Goal: Information Seeking & Learning: Find specific page/section

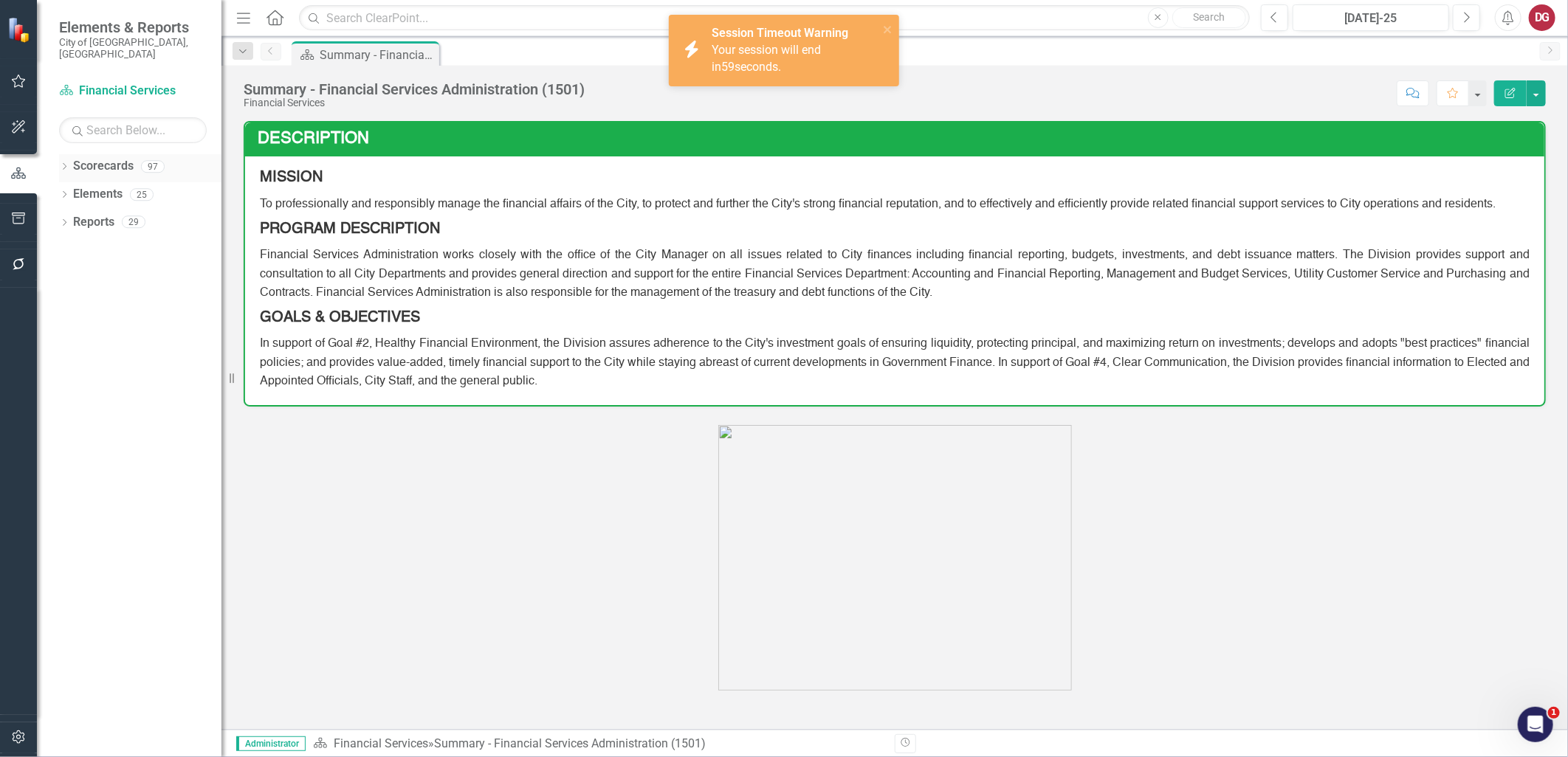
click at [63, 164] on icon "Dropdown" at bounding box center [64, 168] width 10 height 8
click at [72, 190] on icon "Dropdown" at bounding box center [72, 194] width 11 height 9
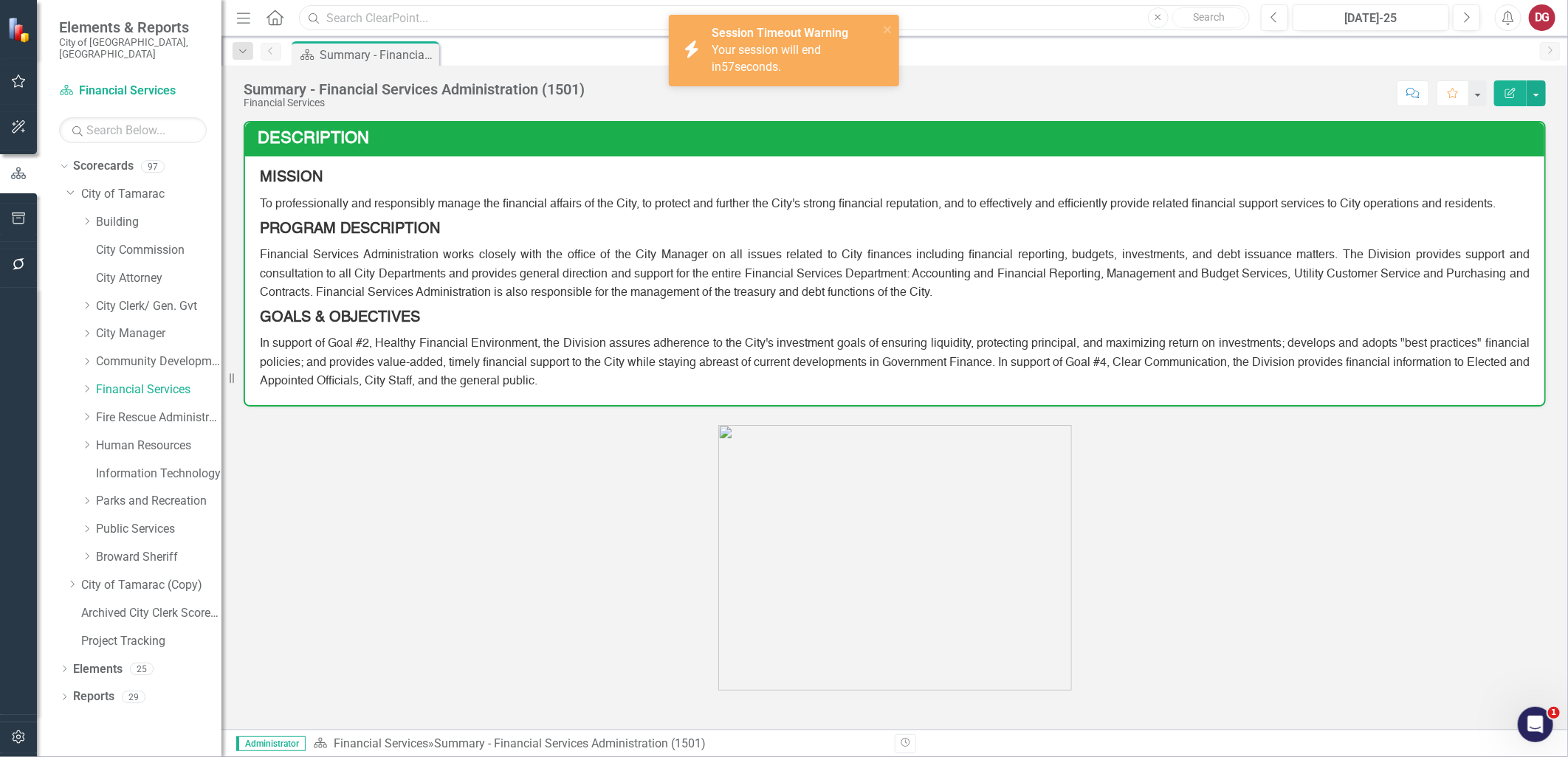
click at [336, 17] on input "text" at bounding box center [775, 18] width 951 height 26
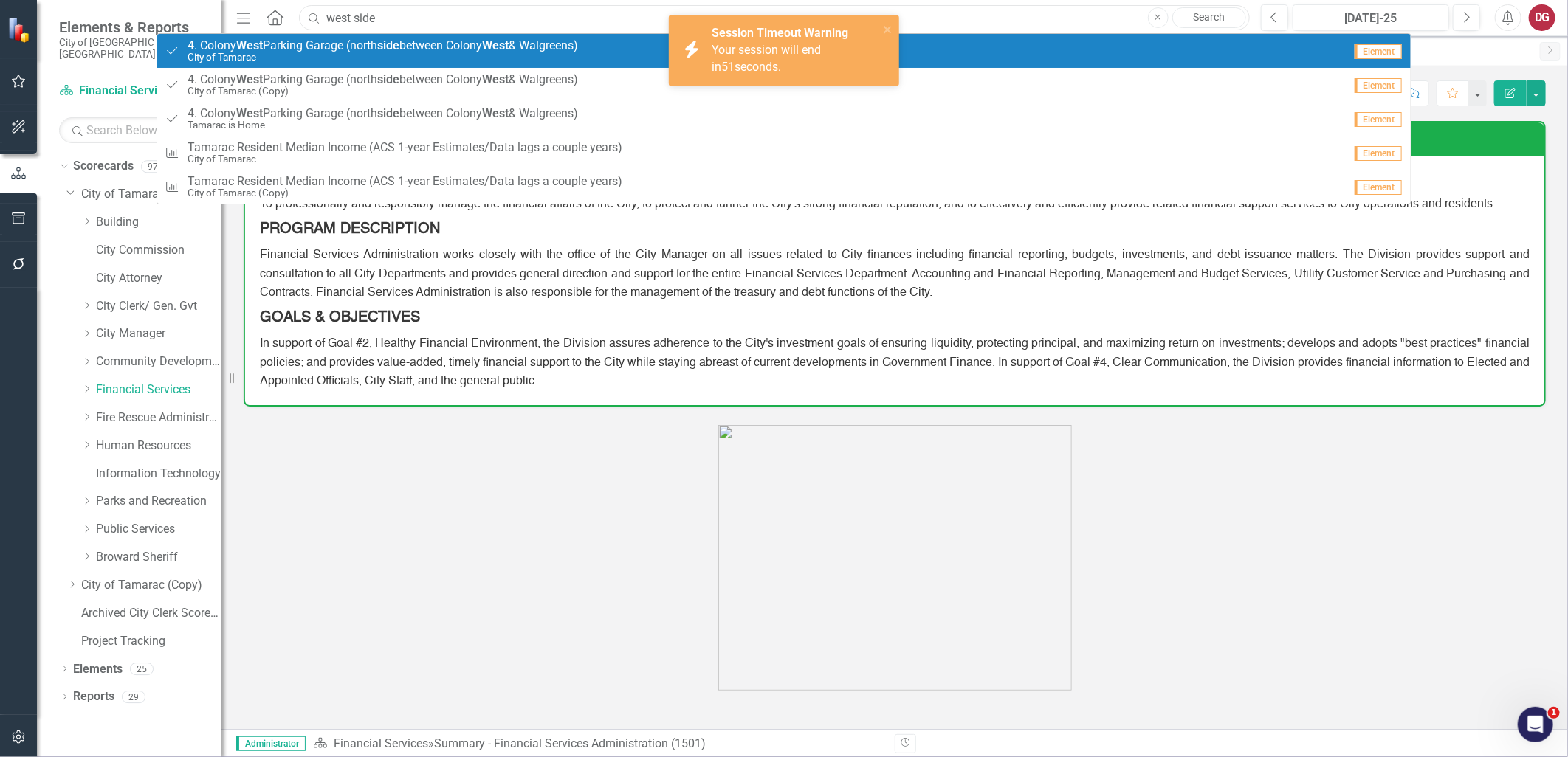
click at [365, 18] on input "west side" at bounding box center [775, 18] width 951 height 26
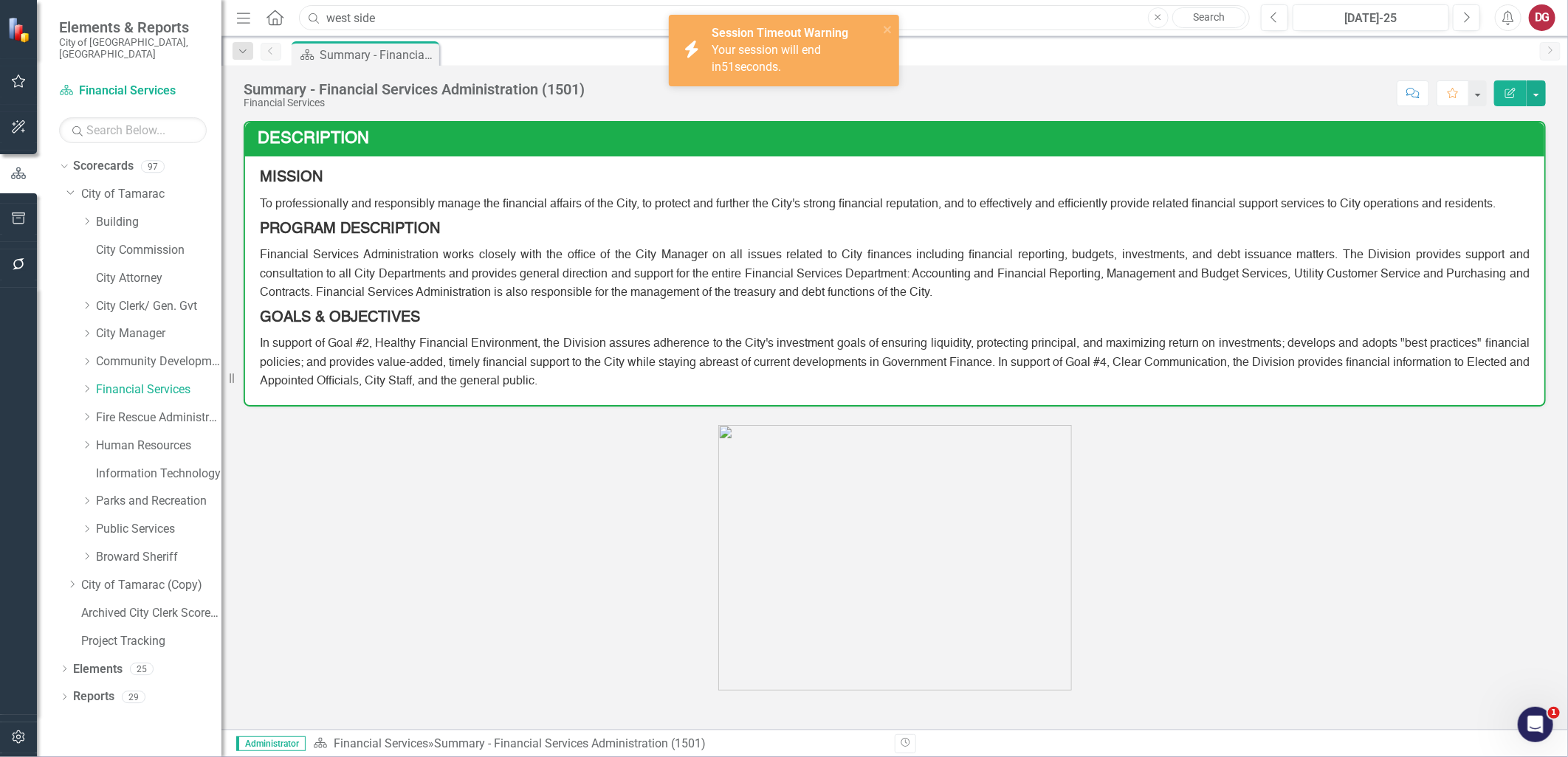
click at [365, 18] on input "west side" at bounding box center [775, 18] width 951 height 26
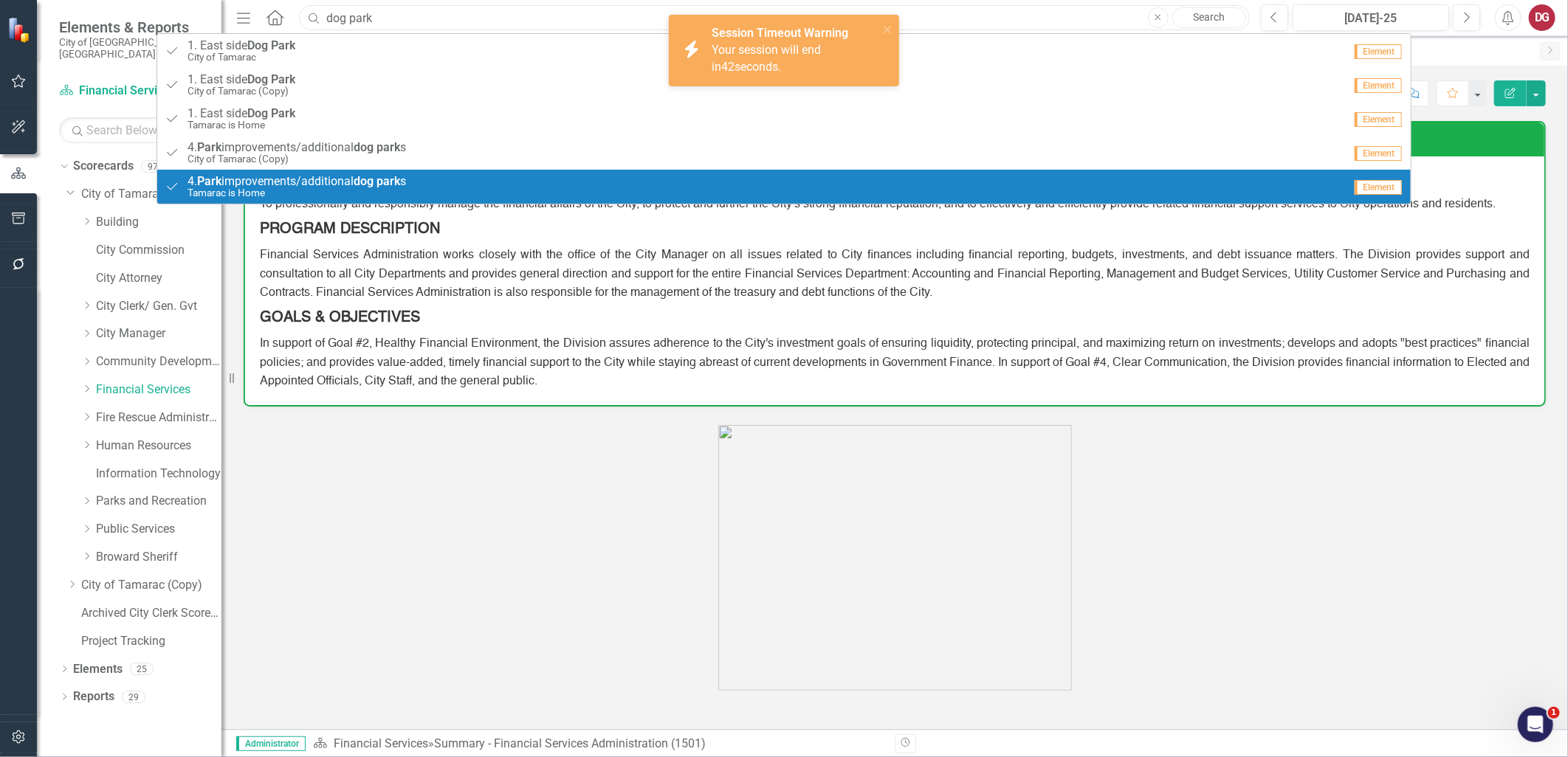
type input "dog park"
click at [292, 182] on span "4. Park improvements/additional dog park s" at bounding box center [297, 181] width 218 height 13
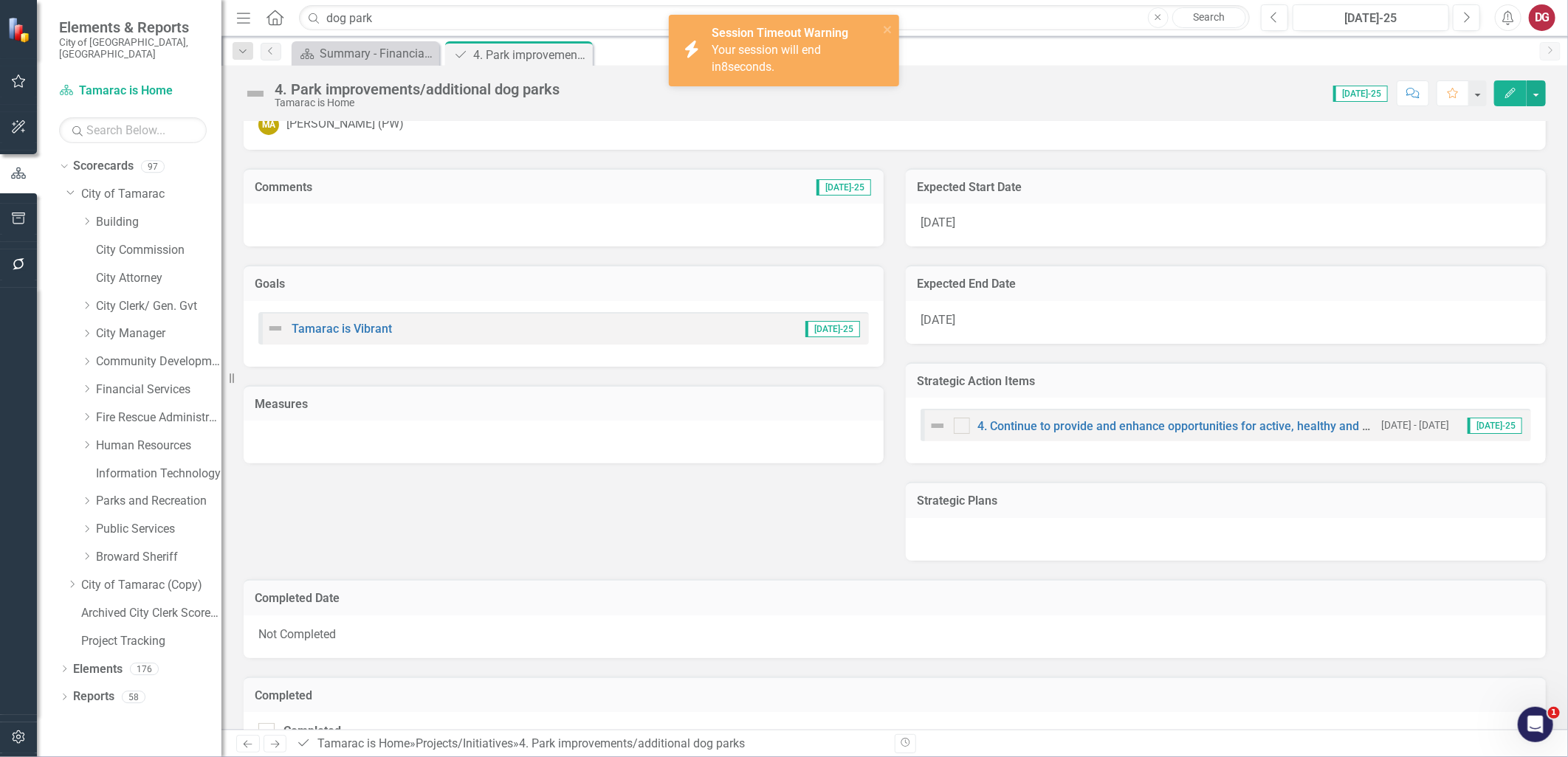
scroll to position [90, 0]
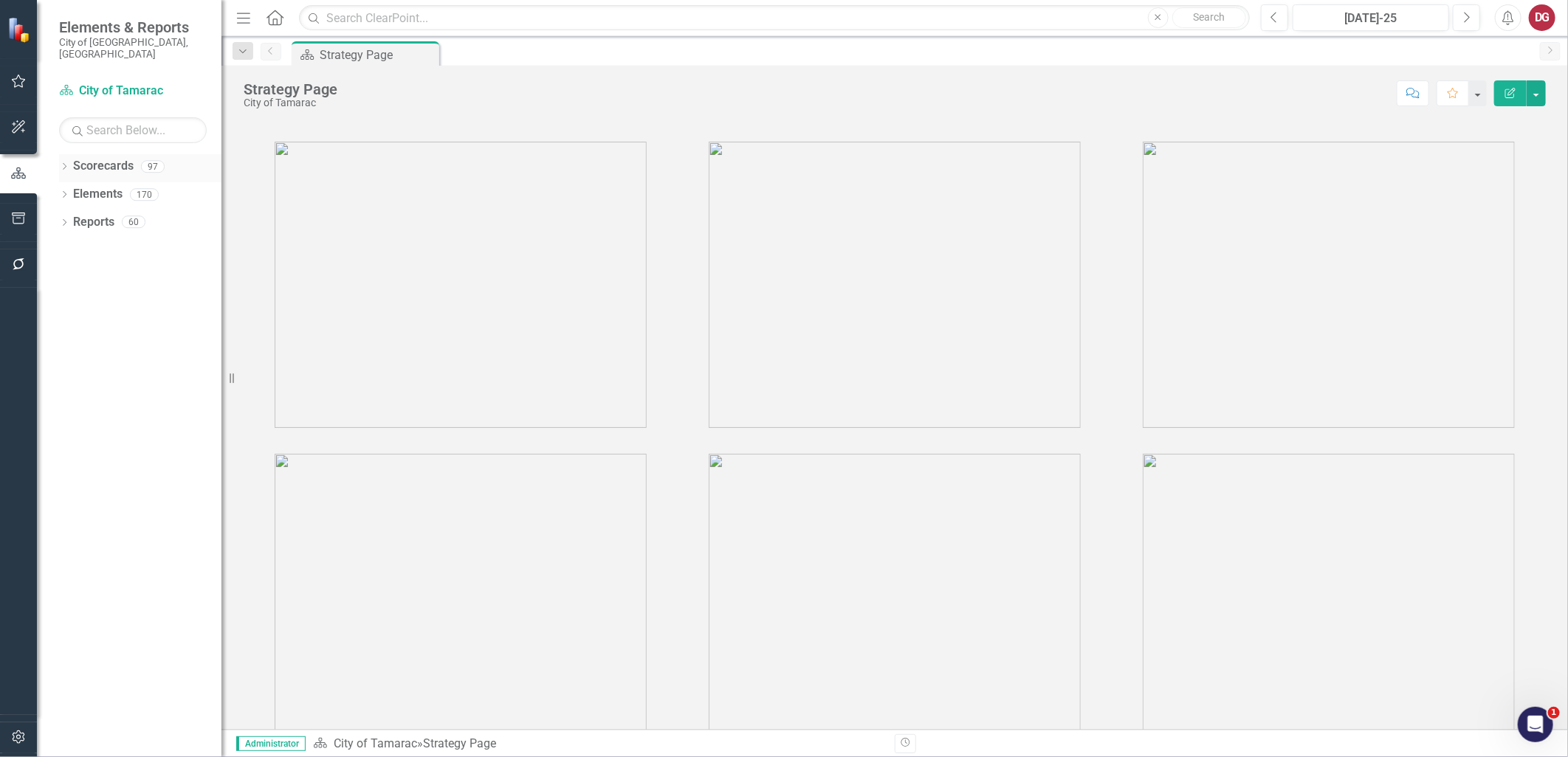
click at [67, 164] on icon "Dropdown" at bounding box center [64, 168] width 10 height 8
click at [67, 190] on icon "Dropdown" at bounding box center [72, 194] width 11 height 9
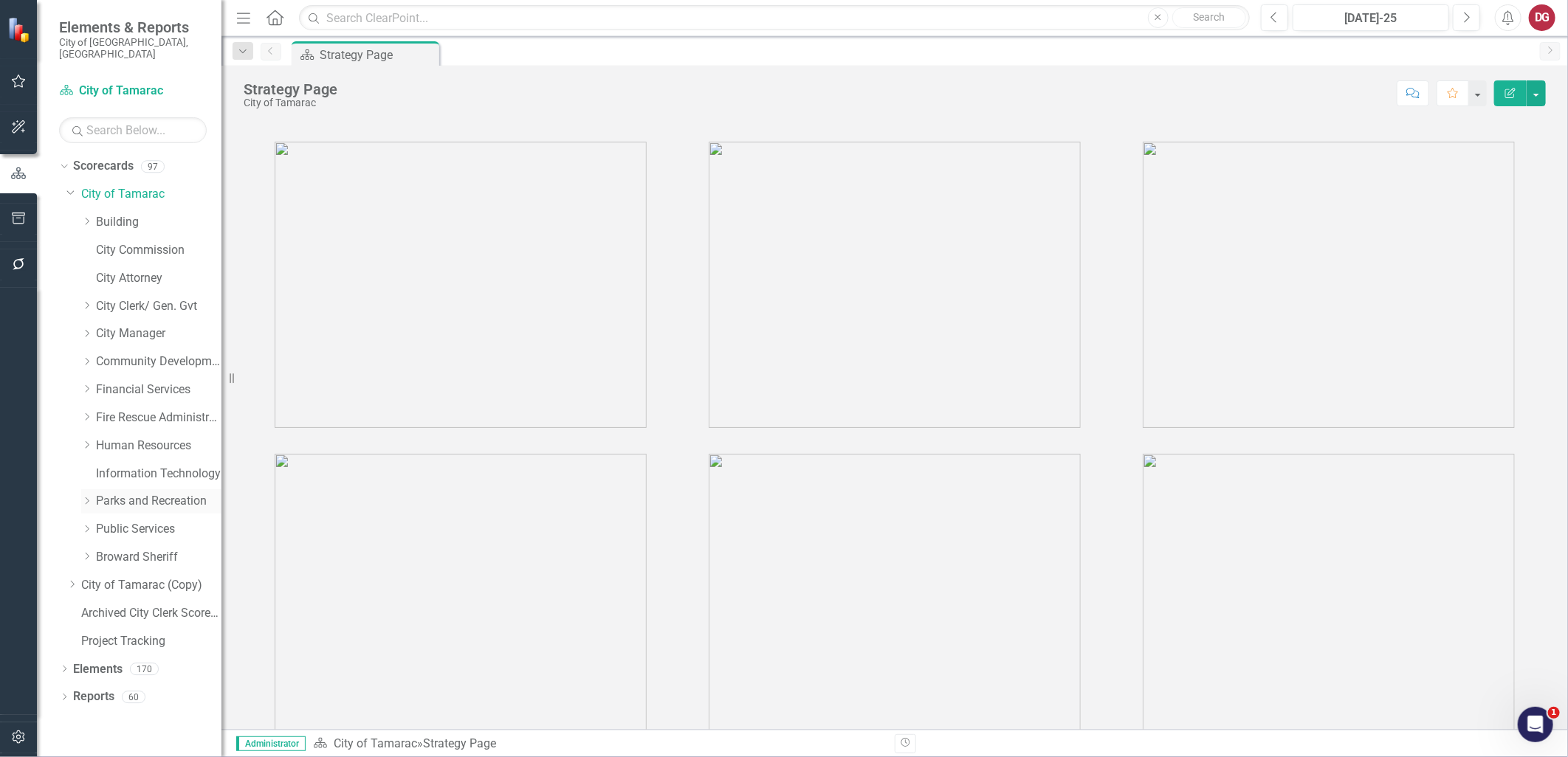
click at [121, 493] on link "Parks and Recreation" at bounding box center [158, 501] width 126 height 17
click at [119, 521] on link "Public Services" at bounding box center [158, 529] width 126 height 17
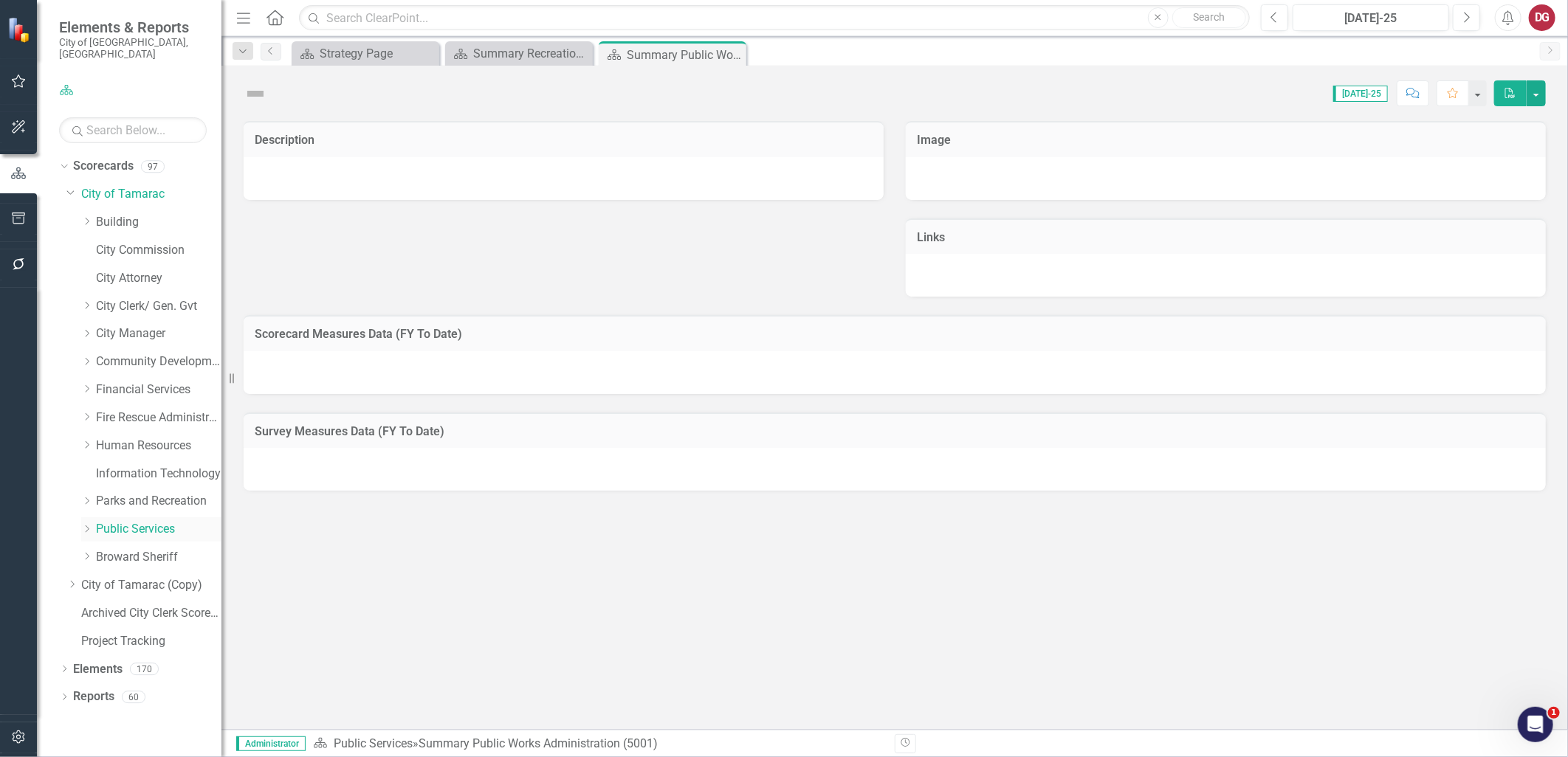
click at [89, 523] on div "Dropdown" at bounding box center [87, 529] width 11 height 13
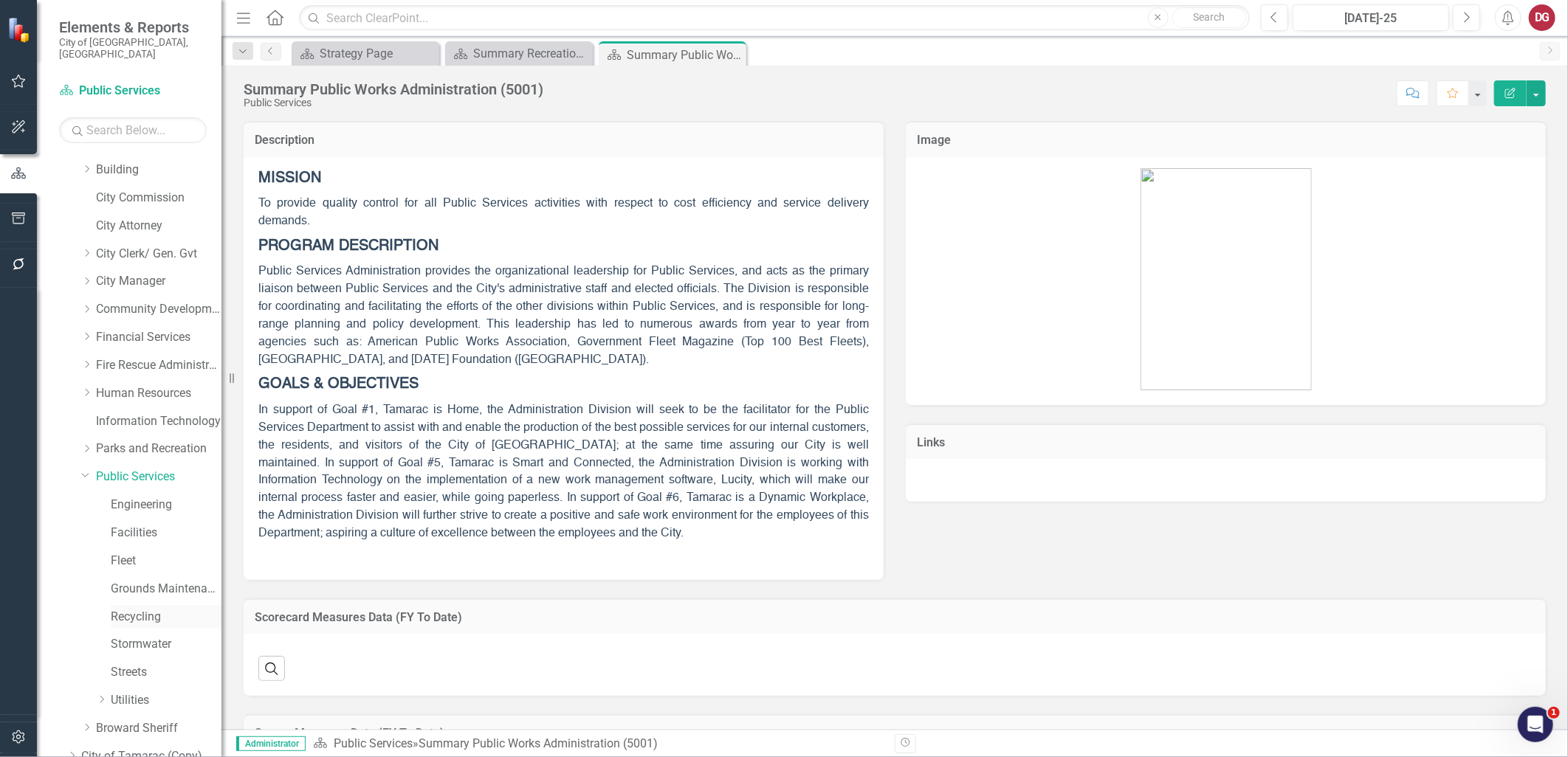
scroll to position [82, 0]
click at [146, 439] on link "Public Services" at bounding box center [158, 447] width 126 height 17
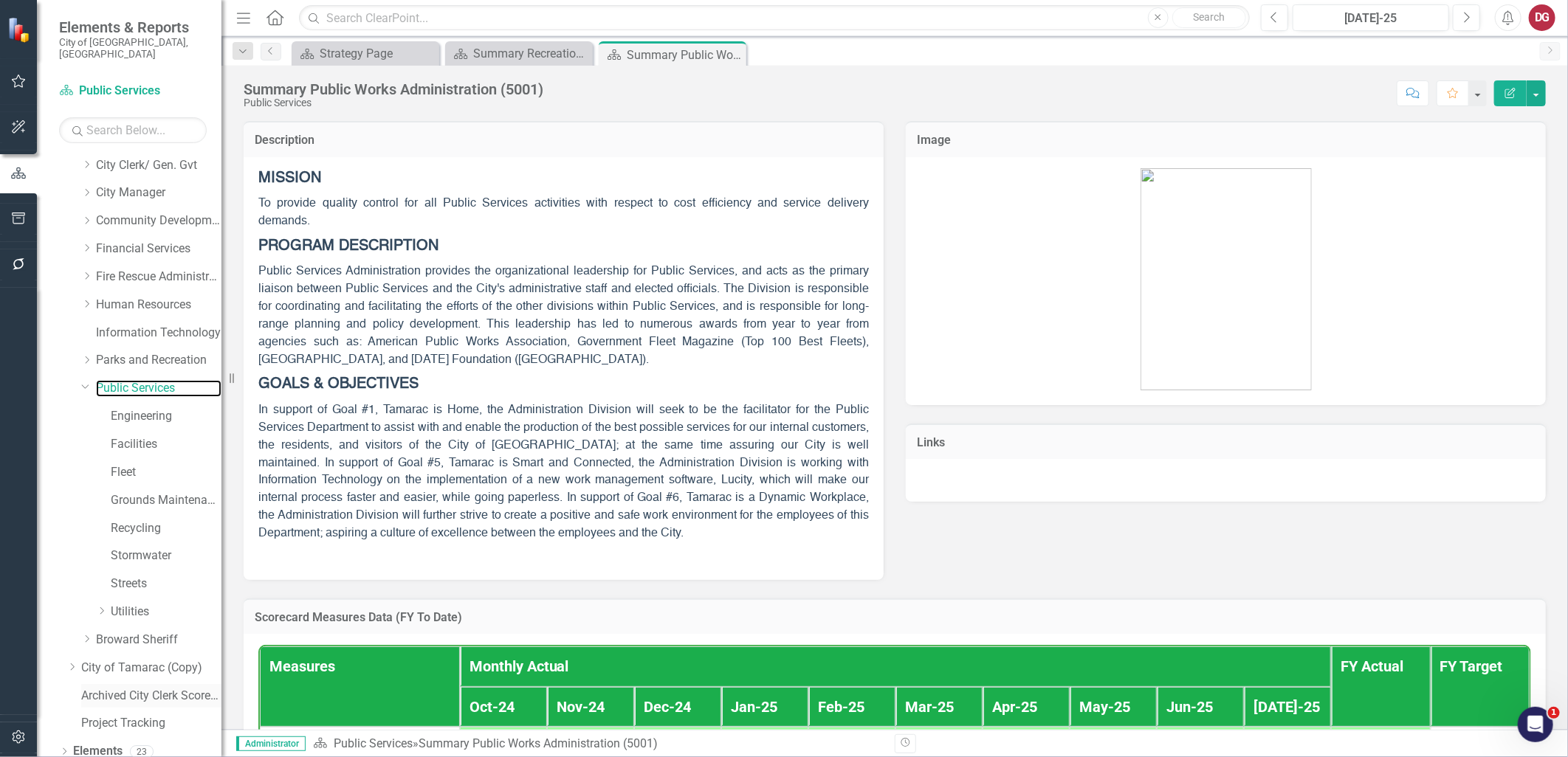
scroll to position [167, 0]
click at [98, 745] on link "Reports" at bounding box center [93, 753] width 41 height 17
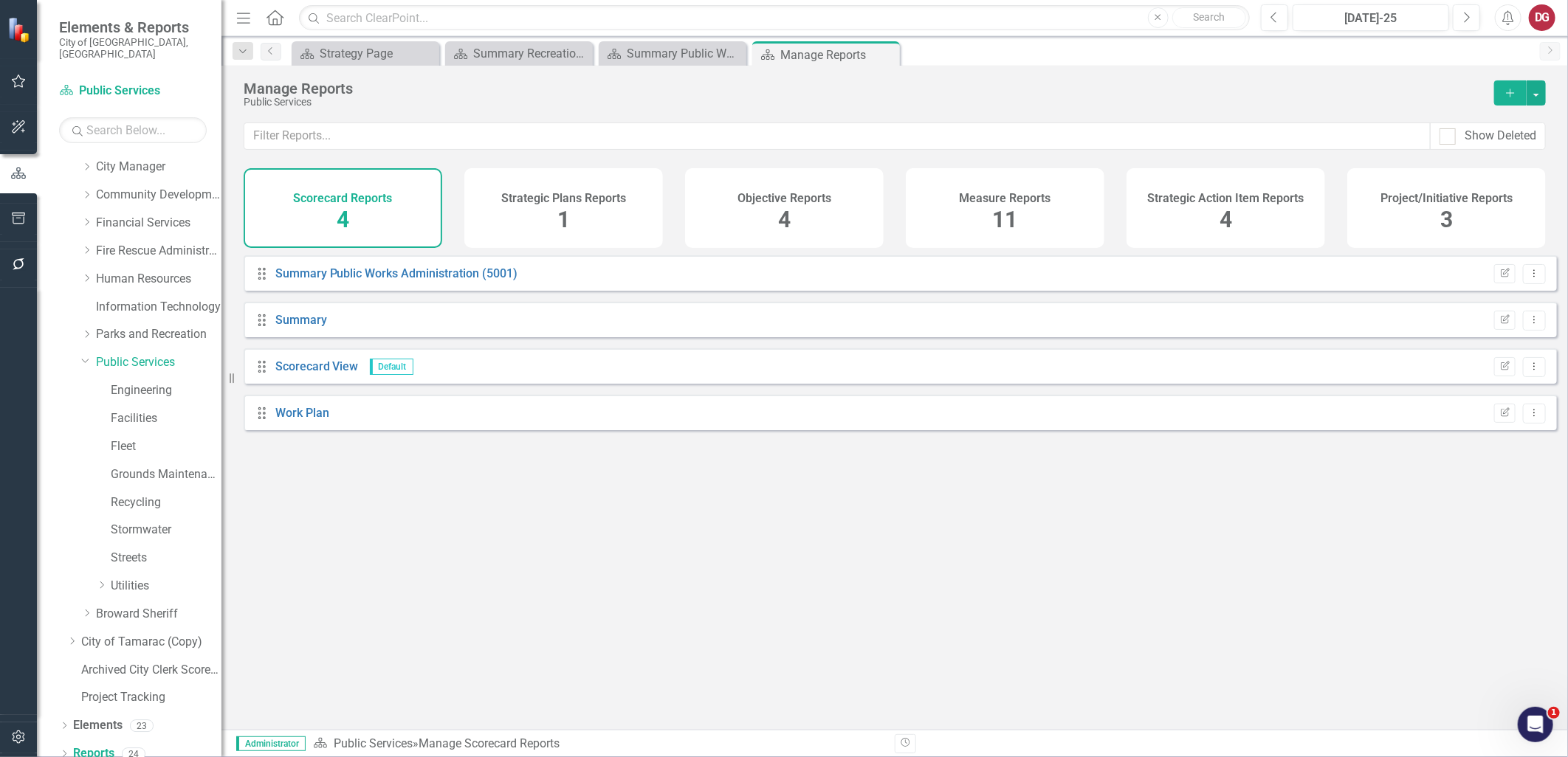
click at [1459, 202] on h4 "Project/Initiative Reports" at bounding box center [1446, 199] width 132 height 13
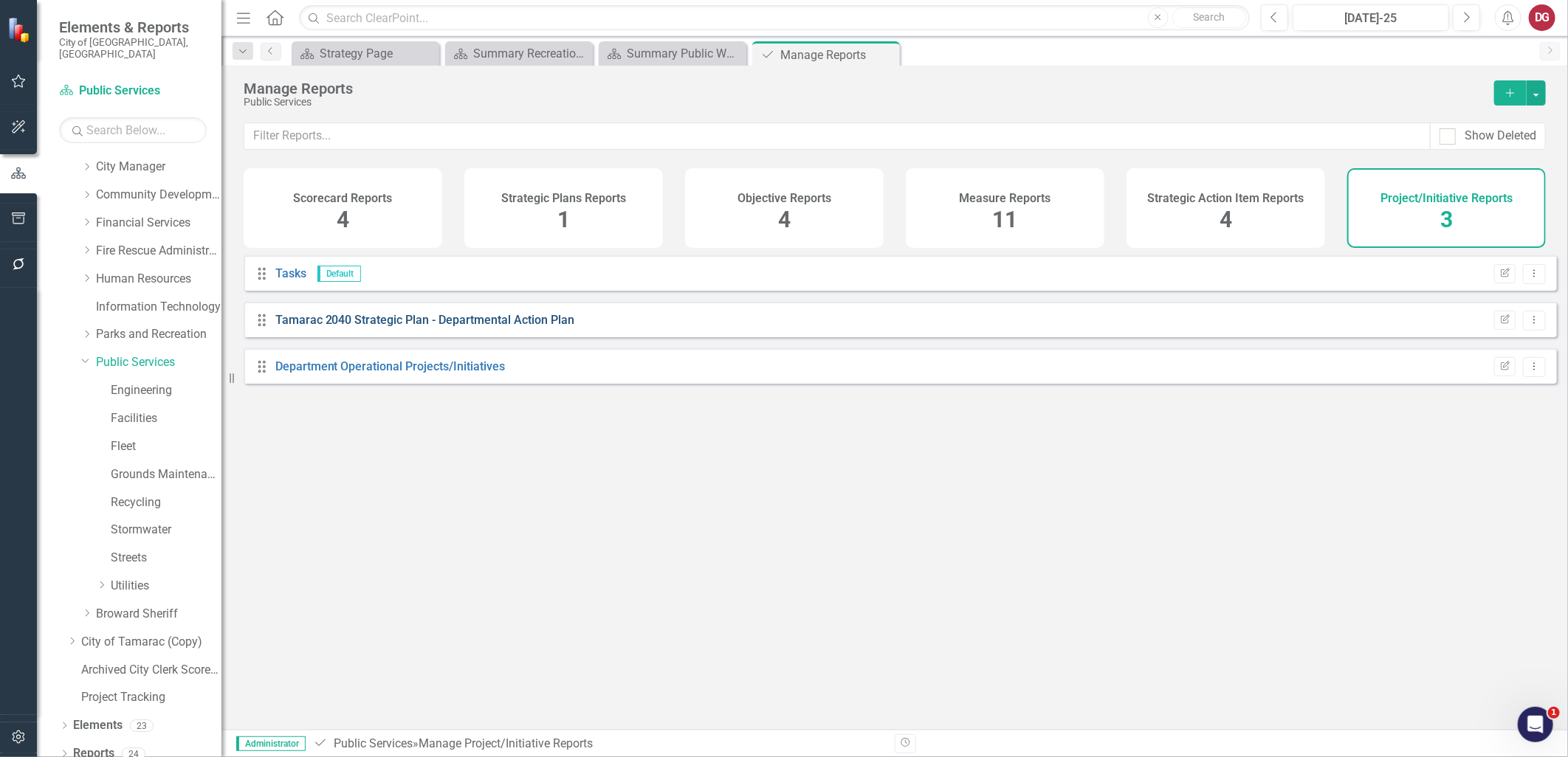
click at [403, 327] on link "Tamarac 2040 Strategic Plan - Departmental Action Plan" at bounding box center [425, 320] width 300 height 14
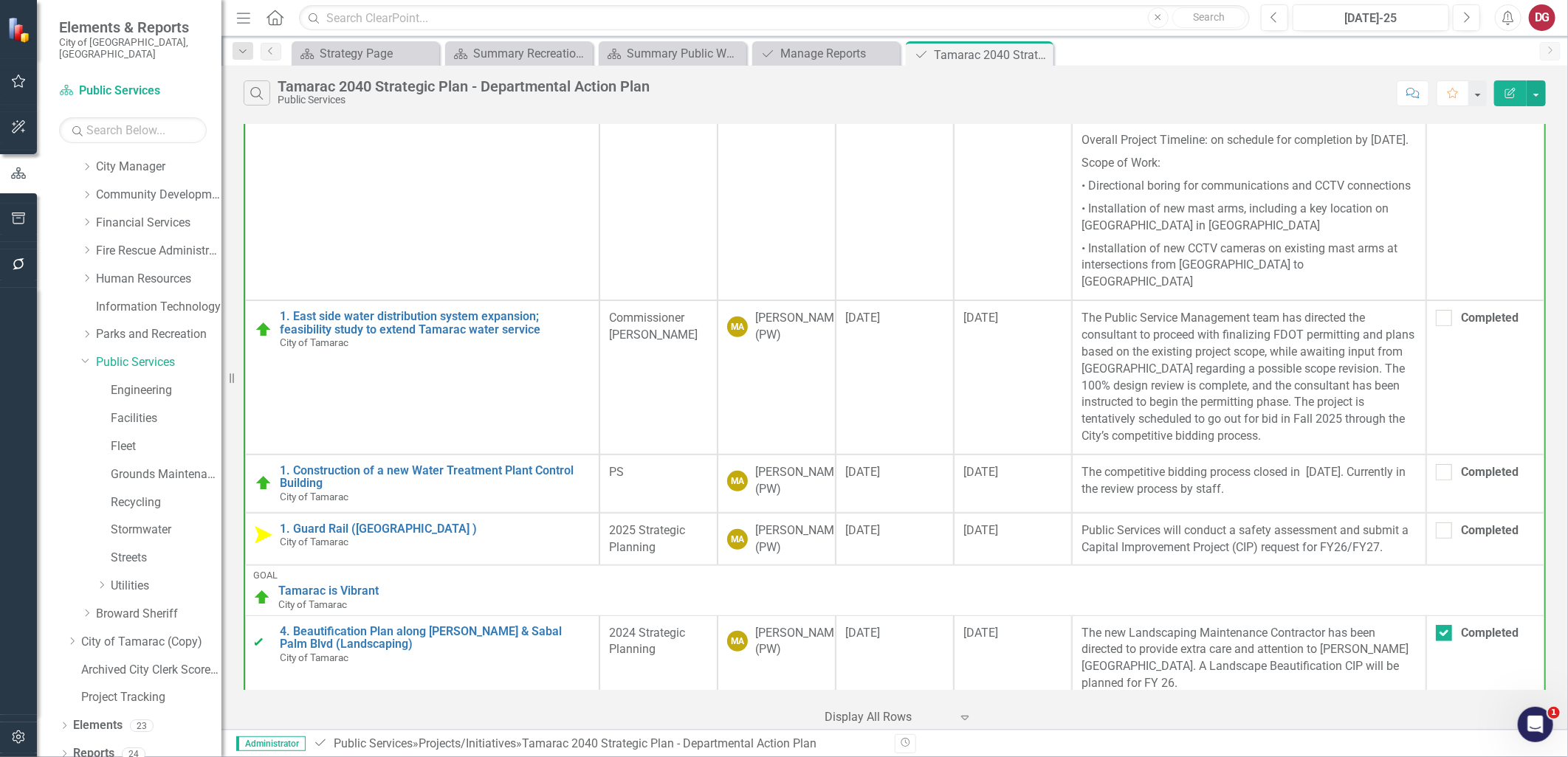
scroll to position [127, 0]
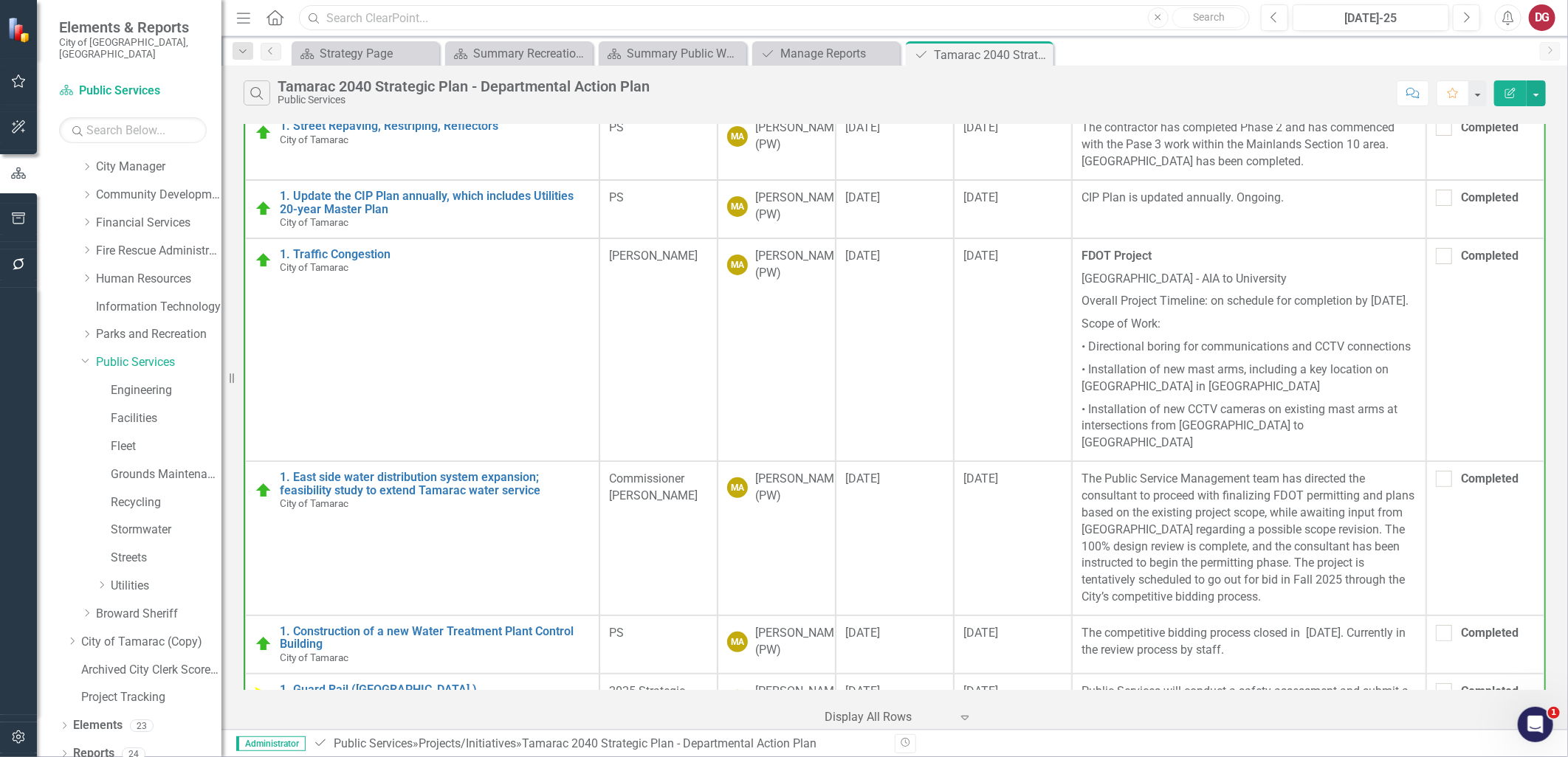
click at [435, 17] on input "text" at bounding box center [775, 18] width 951 height 26
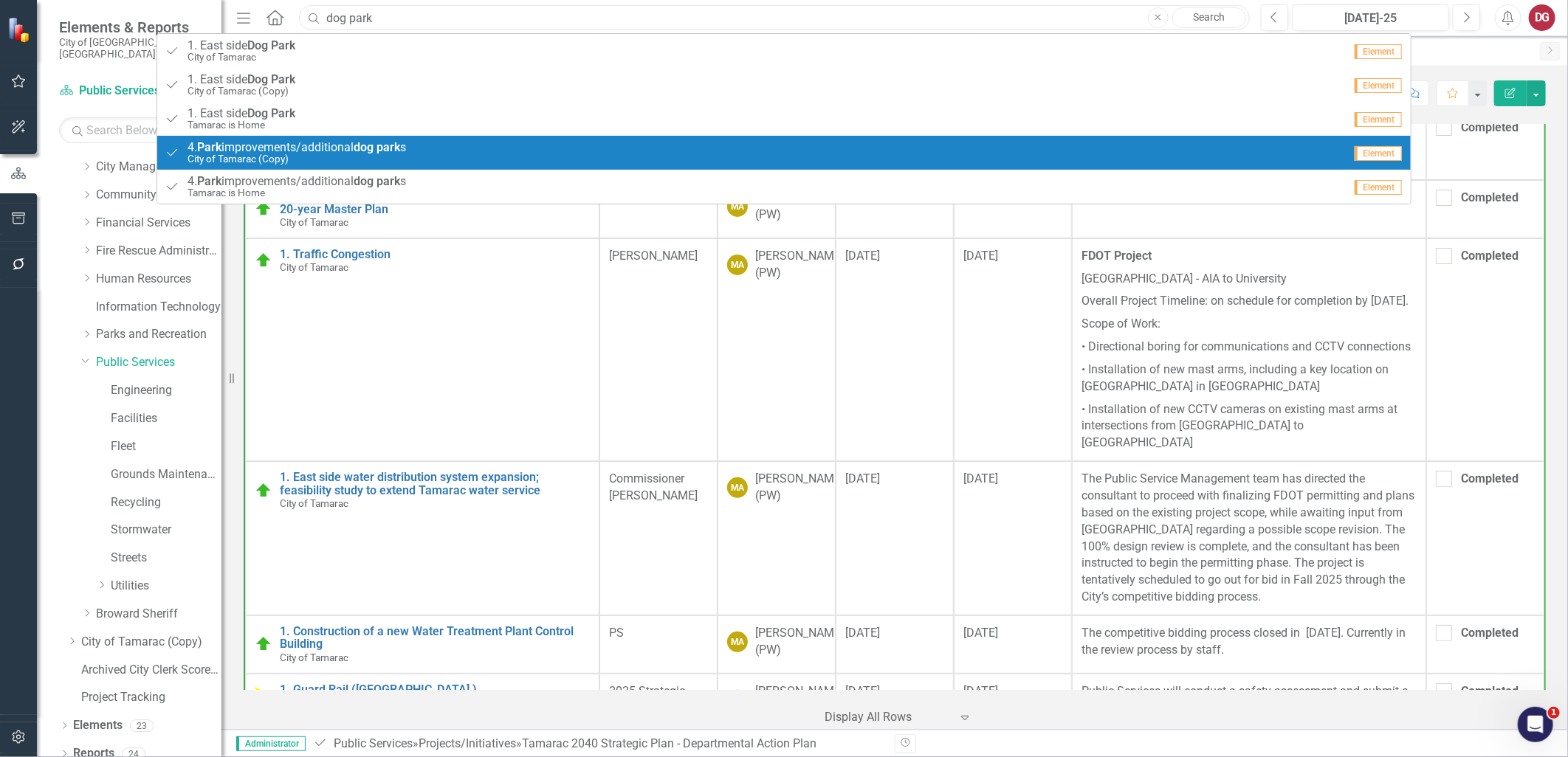
type input "dog park"
click at [303, 172] on link "Project/Initiative 4. Park improvements/additional dog park s Tamarac is Home E…" at bounding box center [783, 187] width 1252 height 34
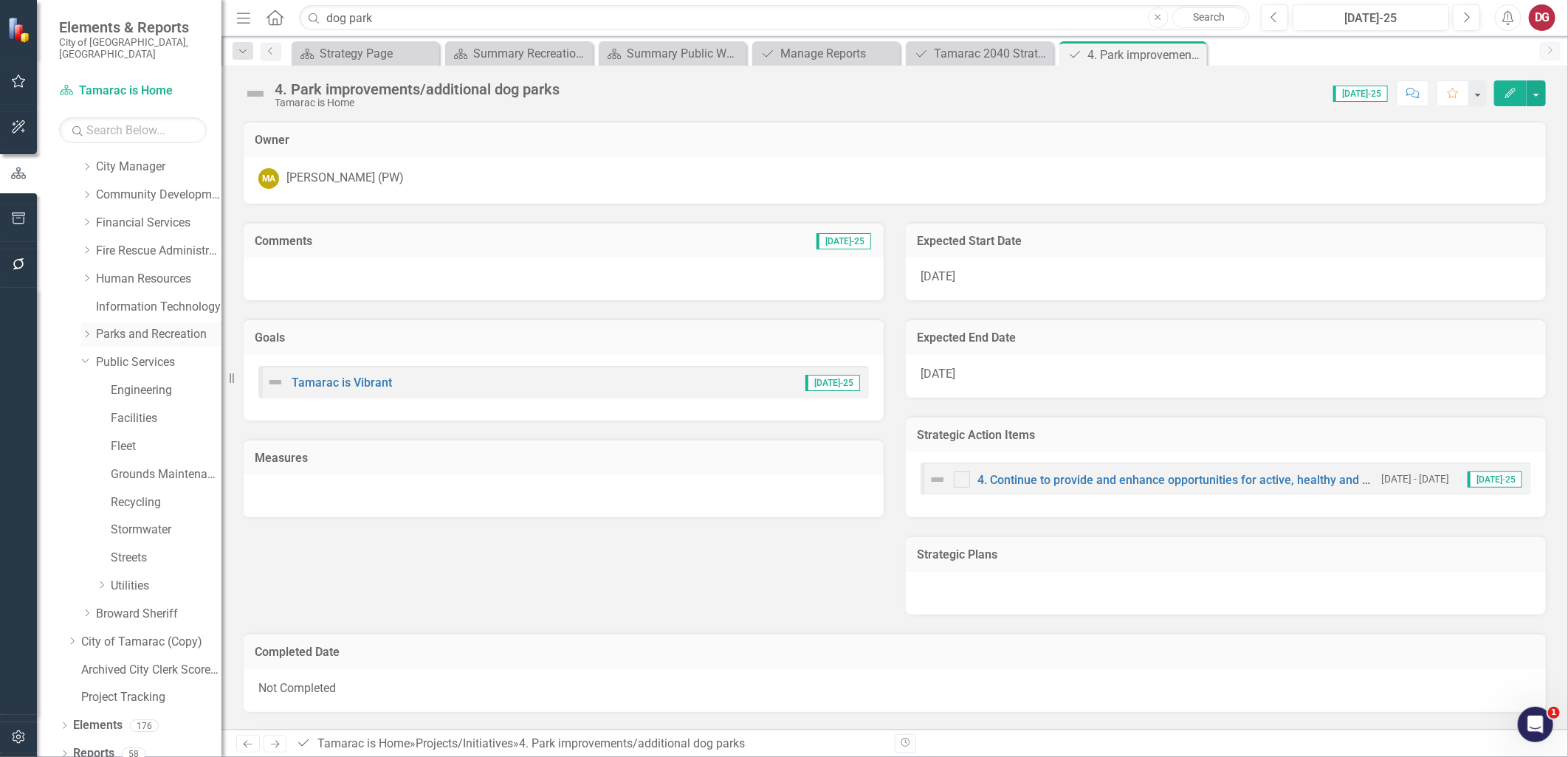
click at [91, 330] on icon "Dropdown" at bounding box center [87, 334] width 11 height 9
click at [111, 326] on link "Parks and Recreation" at bounding box center [158, 334] width 126 height 17
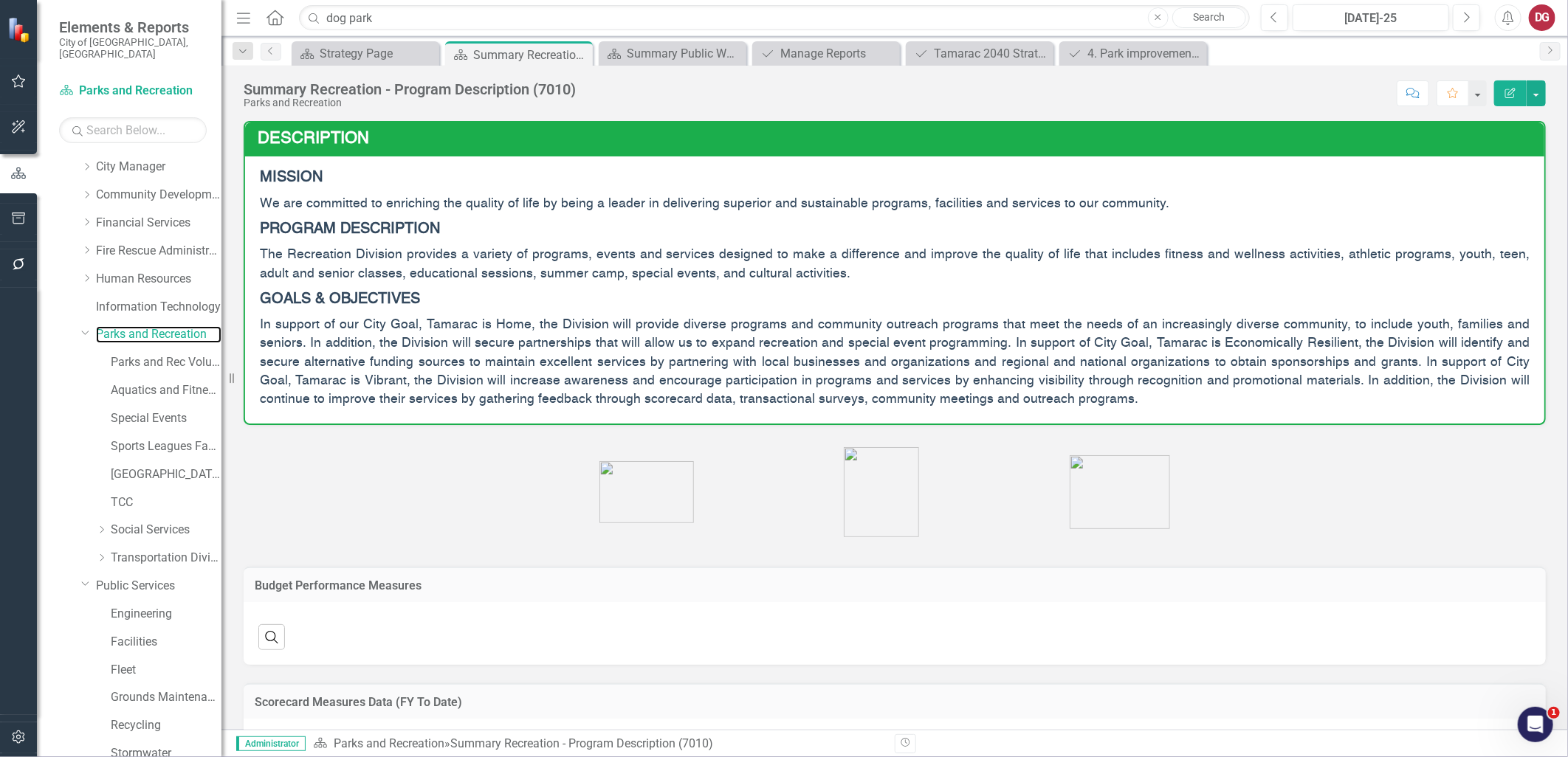
scroll to position [391, 0]
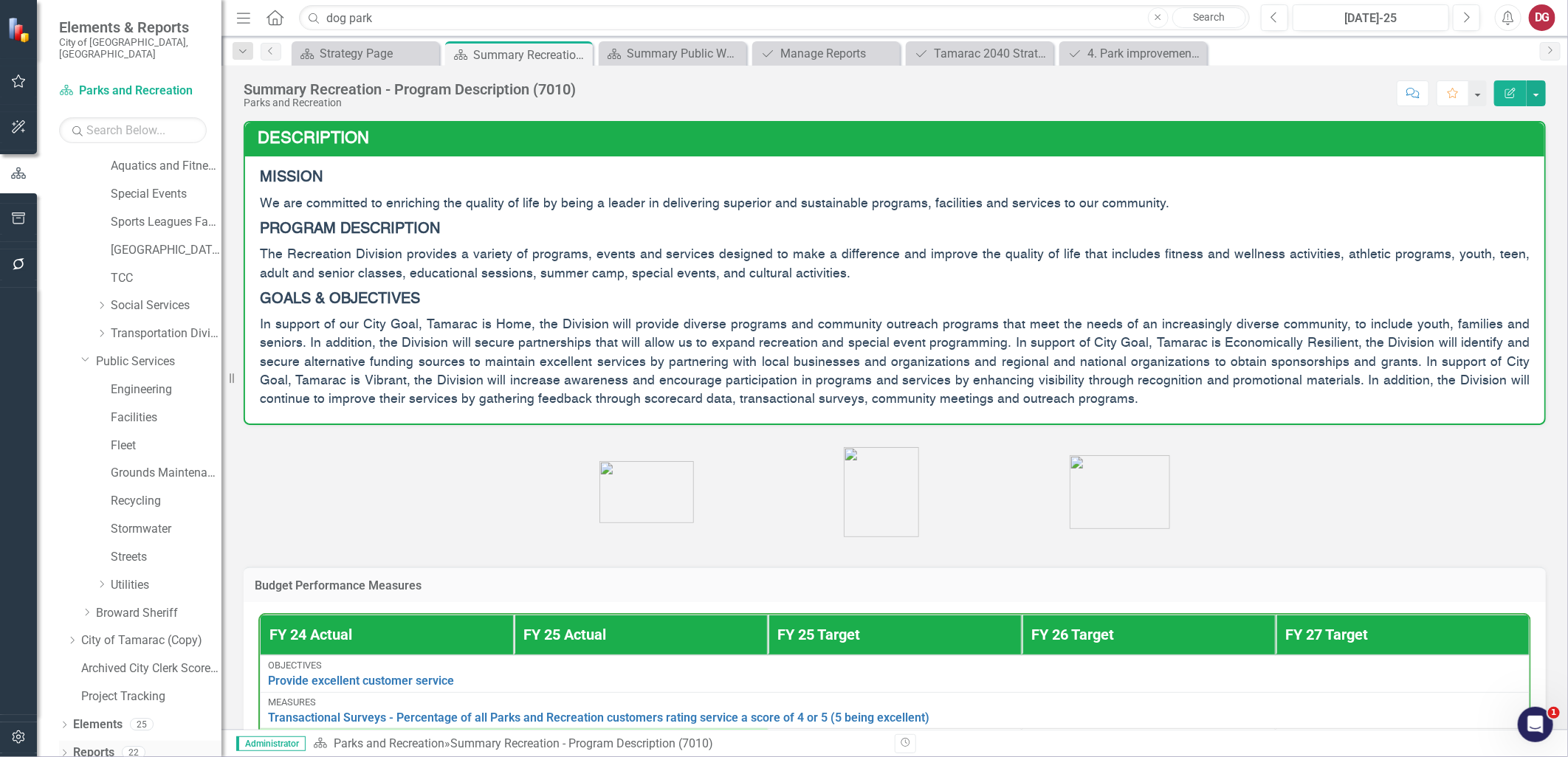
click at [97, 744] on link "Reports" at bounding box center [93, 752] width 41 height 17
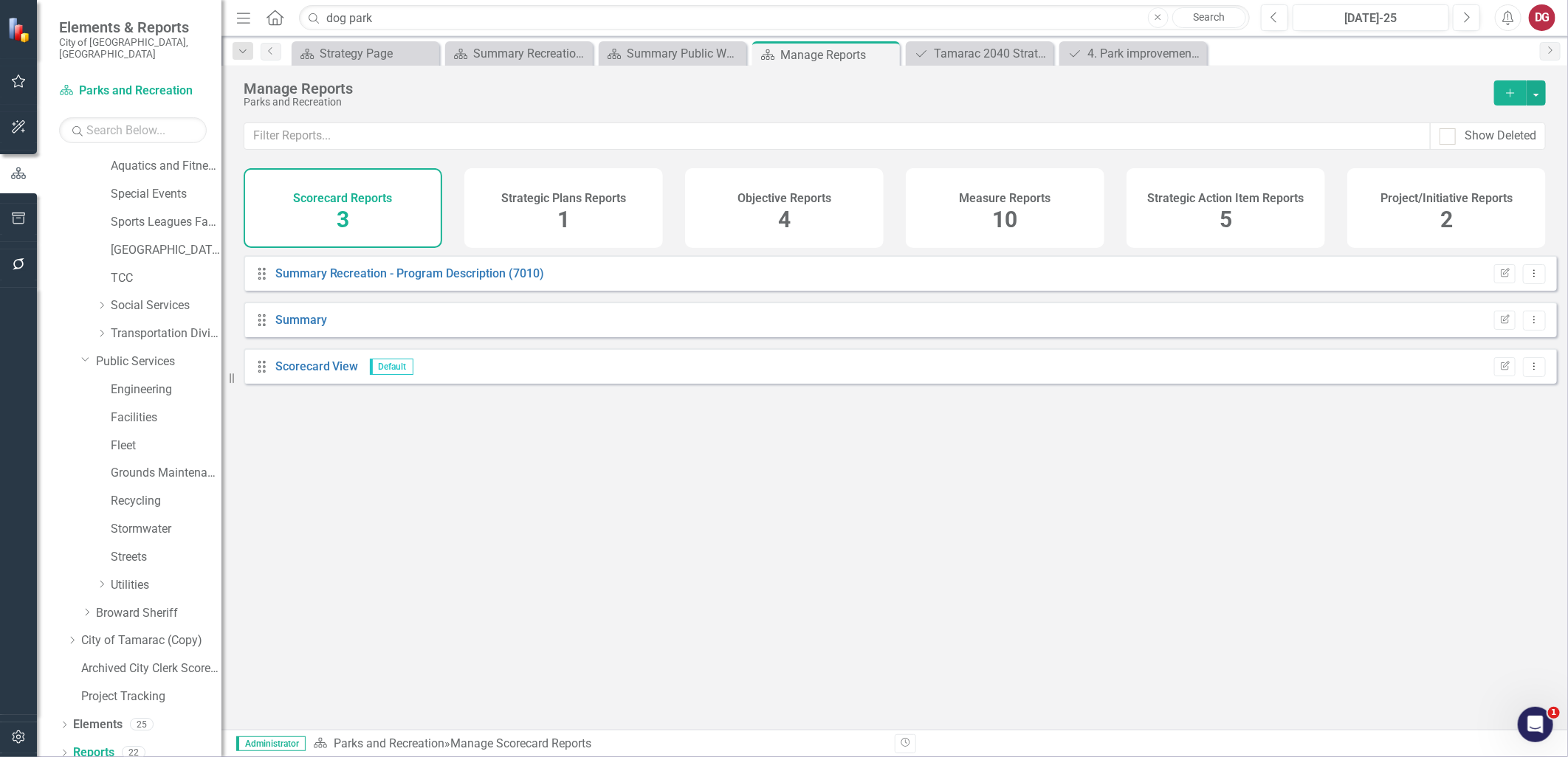
click at [1430, 205] on div "Project/Initiative Reports 2" at bounding box center [1446, 208] width 199 height 80
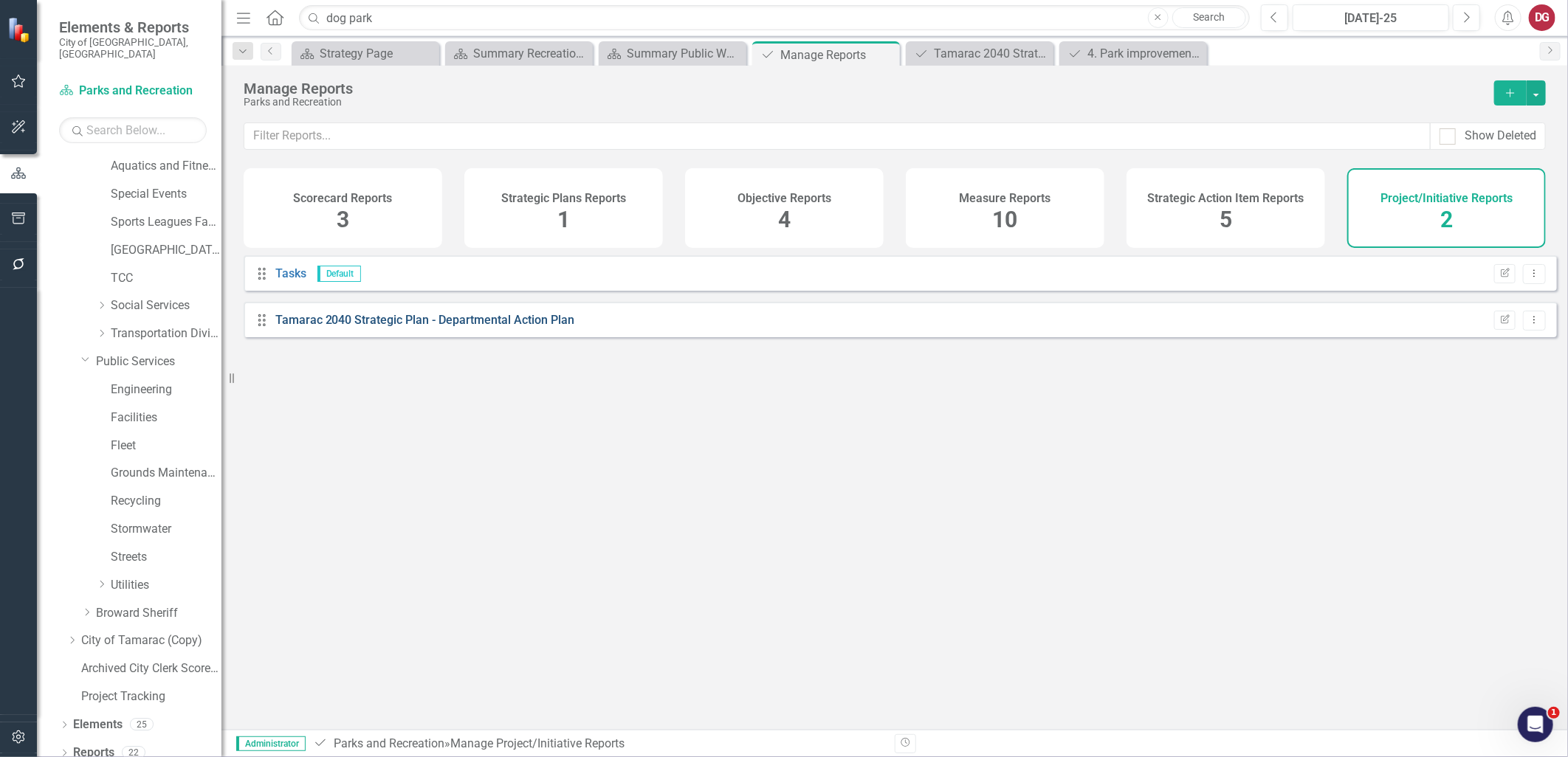
click at [402, 327] on link "Tamarac 2040 Strategic Plan - Departmental Action Plan" at bounding box center [425, 320] width 300 height 14
